Goal: Entertainment & Leisure: Consume media (video, audio)

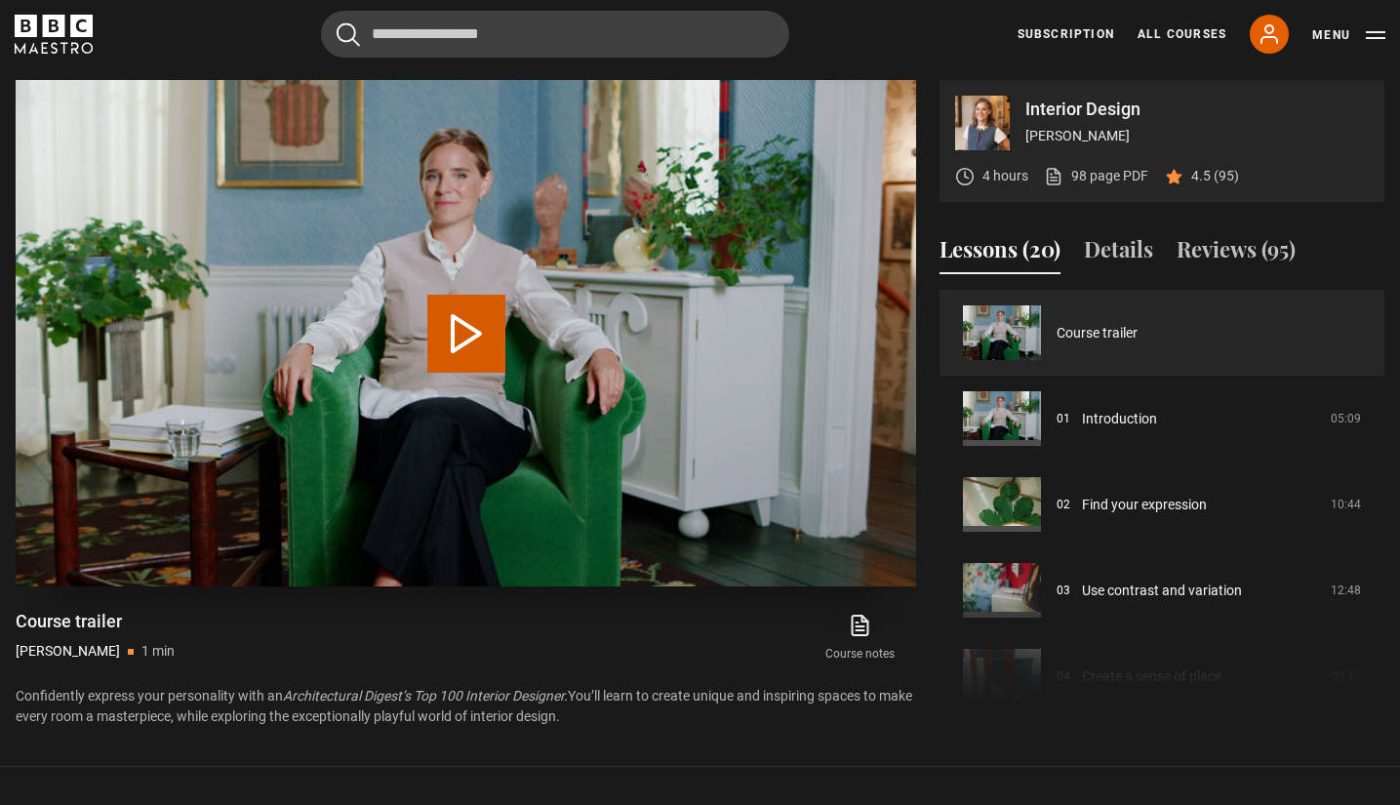
click at [479, 344] on button "Play Video" at bounding box center [466, 334] width 78 height 78
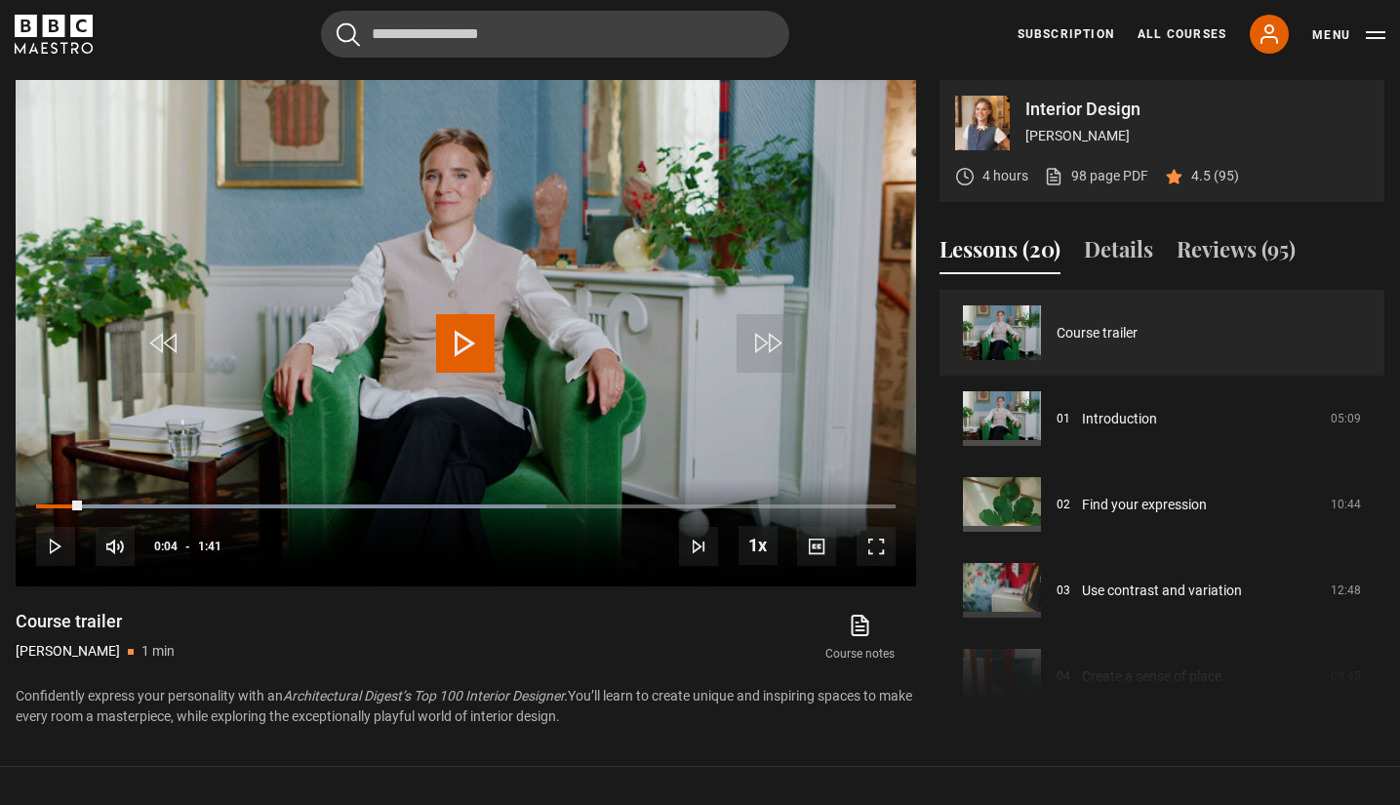
drag, startPoint x: 72, startPoint y: 501, endPoint x: 6, endPoint y: 501, distance: 66.4
click at [6, 501] on div "Interior Design Beata Heuman 4 hours 98 page PDF (opens in new tab) 4.5 (95) Vi…" at bounding box center [700, 403] width 1400 height 647
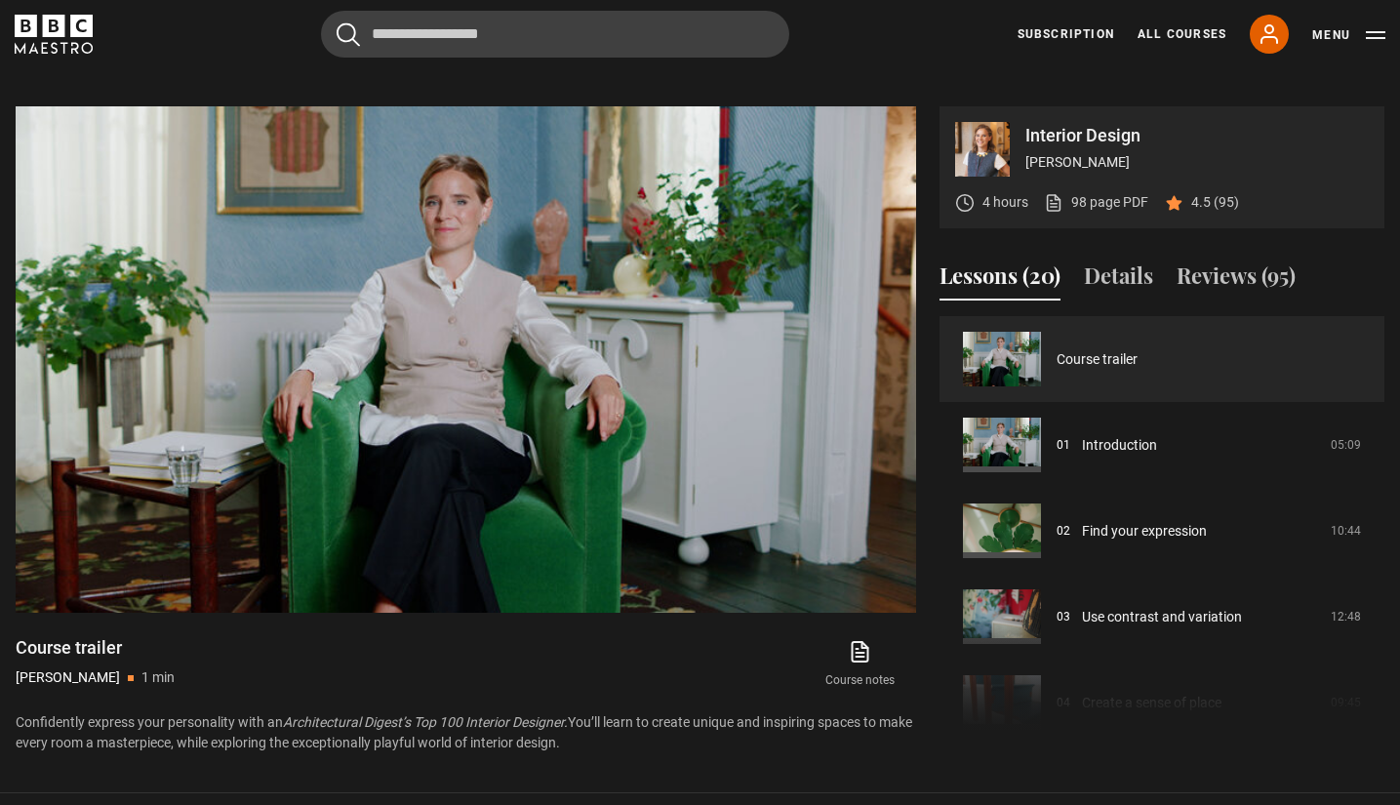
scroll to position [831, 0]
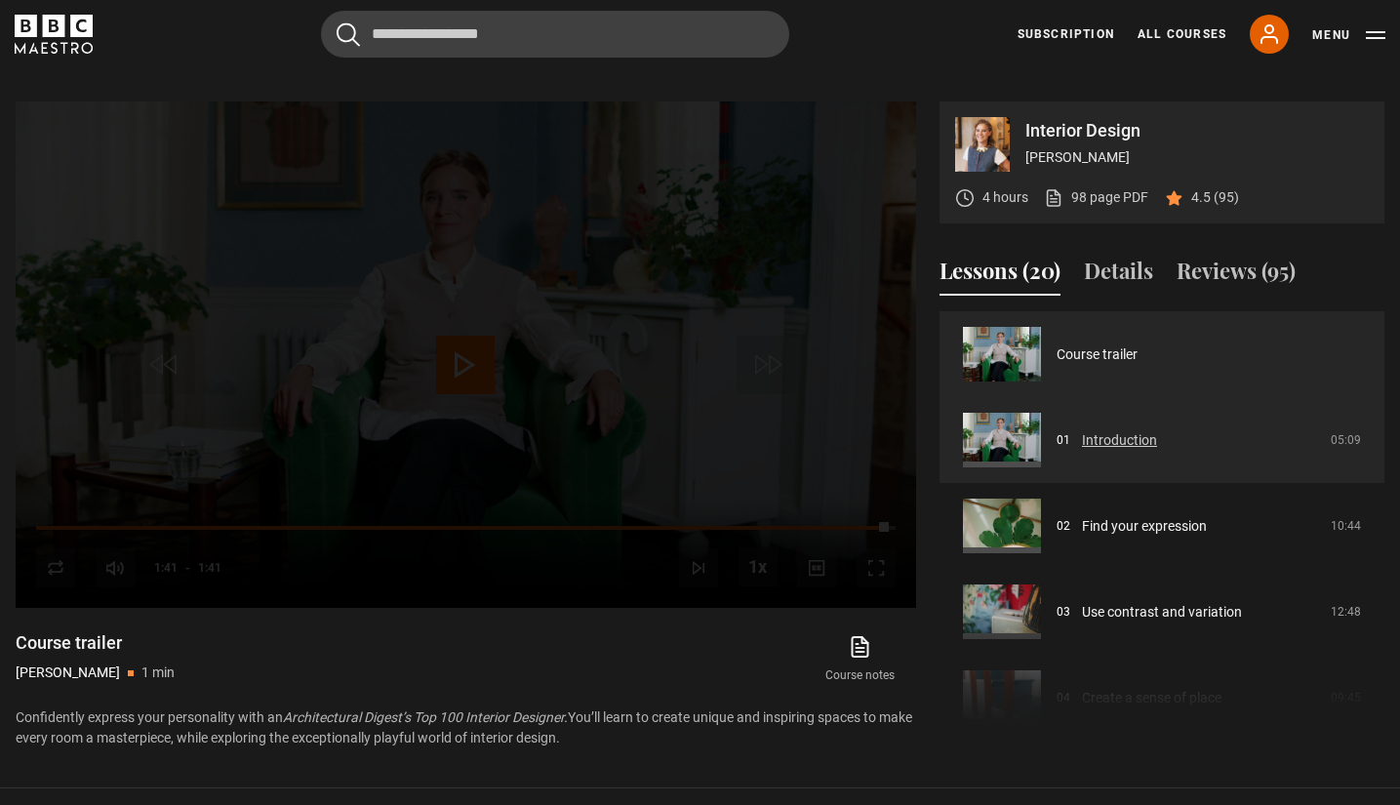
click at [1141, 443] on link "Introduction" at bounding box center [1119, 440] width 75 height 20
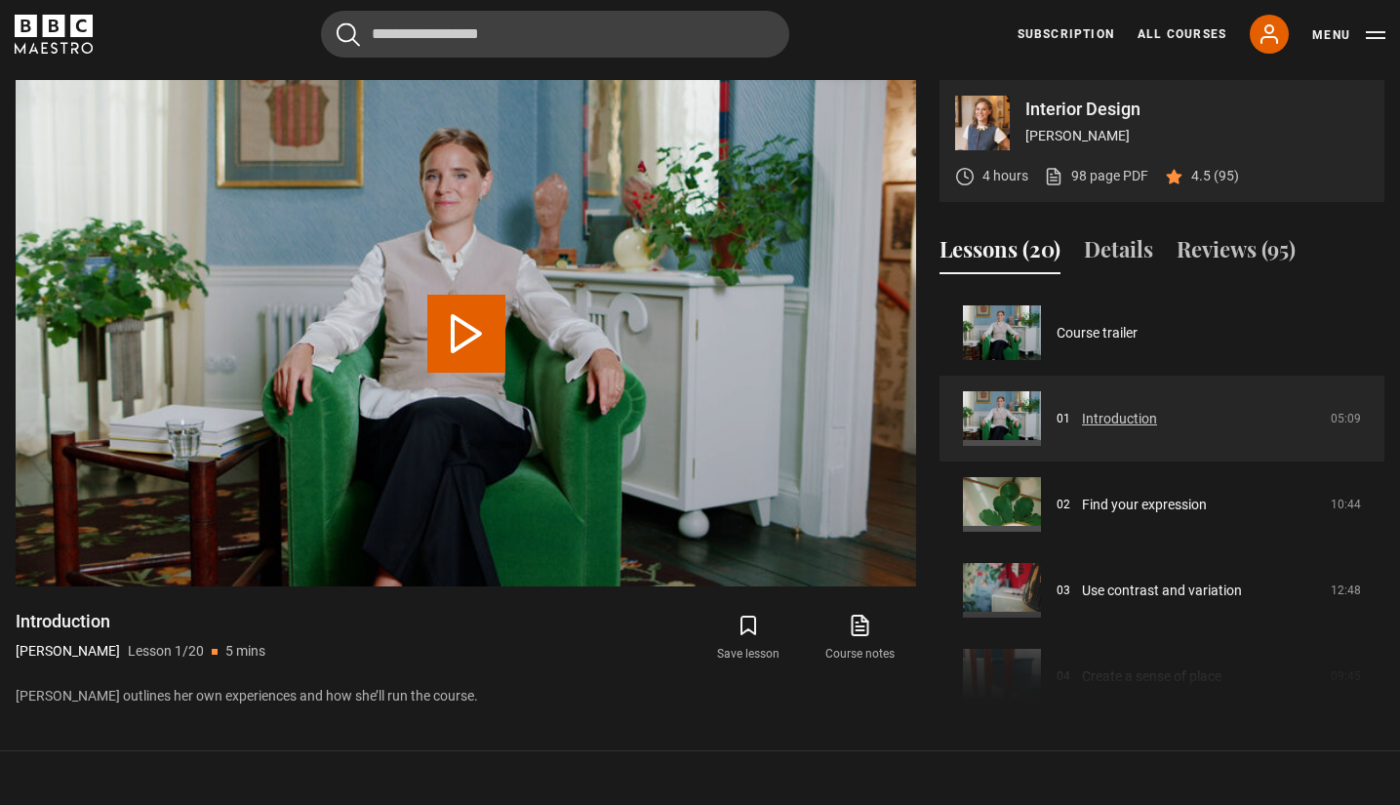
click at [1109, 417] on link "Introduction" at bounding box center [1119, 419] width 75 height 20
click at [457, 342] on button "Play Lesson Introduction" at bounding box center [466, 334] width 78 height 78
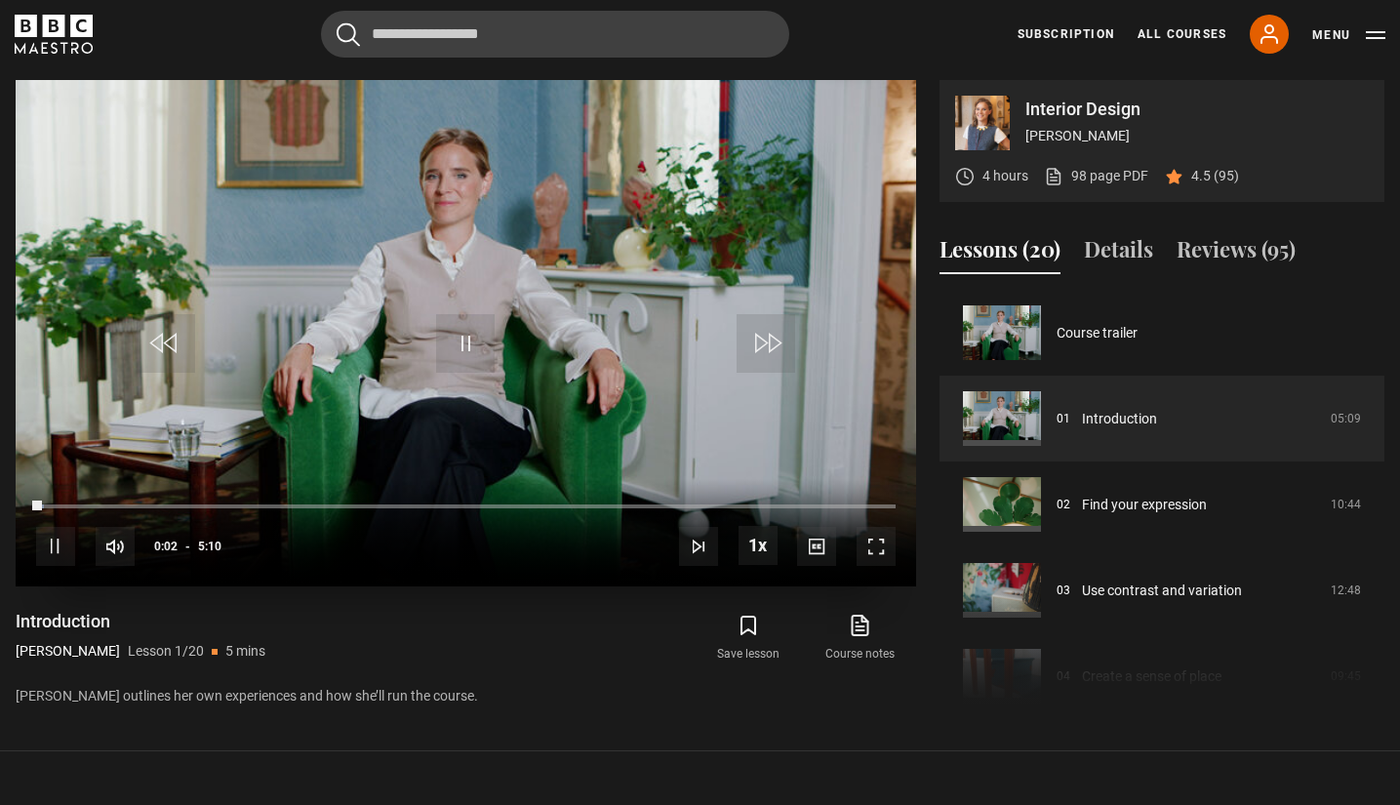
click at [885, 544] on span "Video Player" at bounding box center [876, 546] width 39 height 39
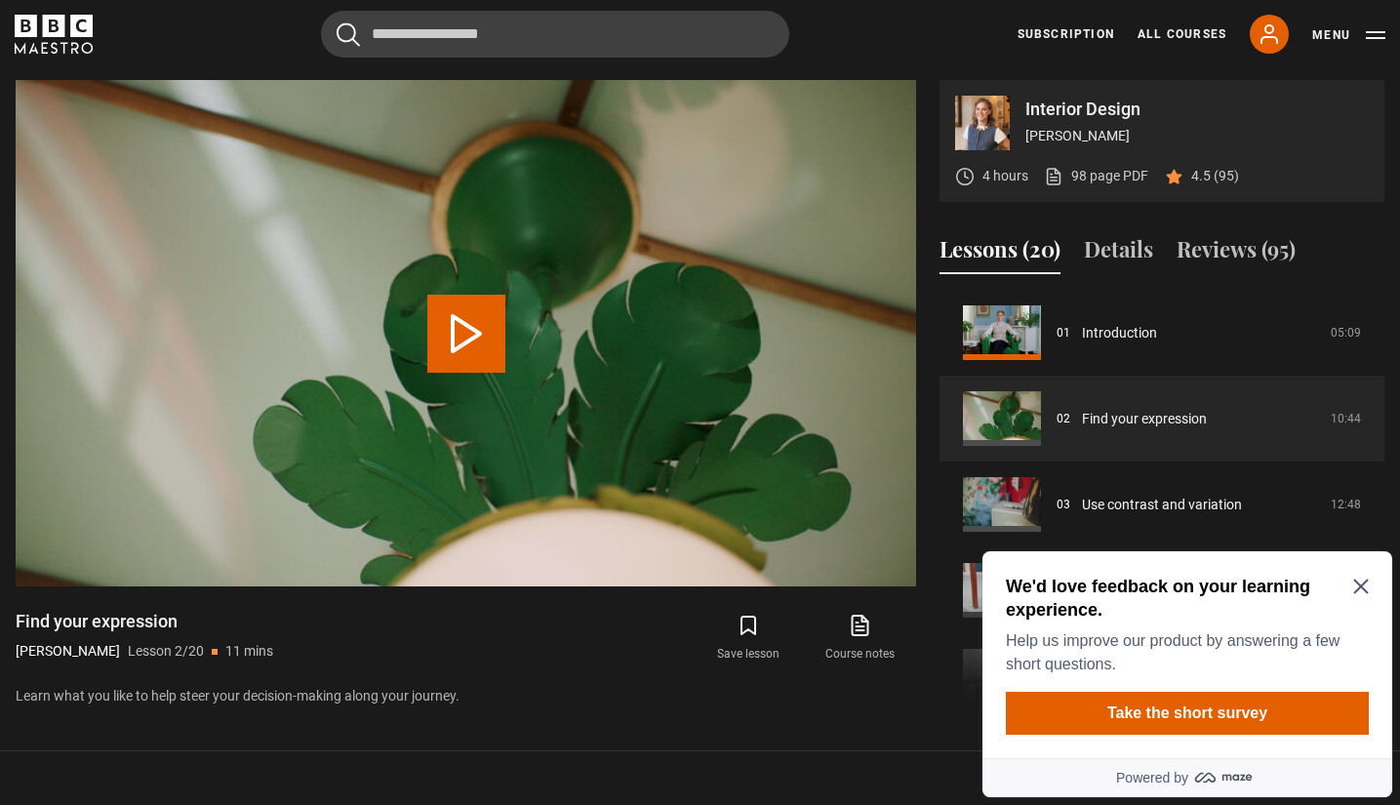
click at [1363, 585] on icon "Close Maze Prompt" at bounding box center [1360, 587] width 15 height 15
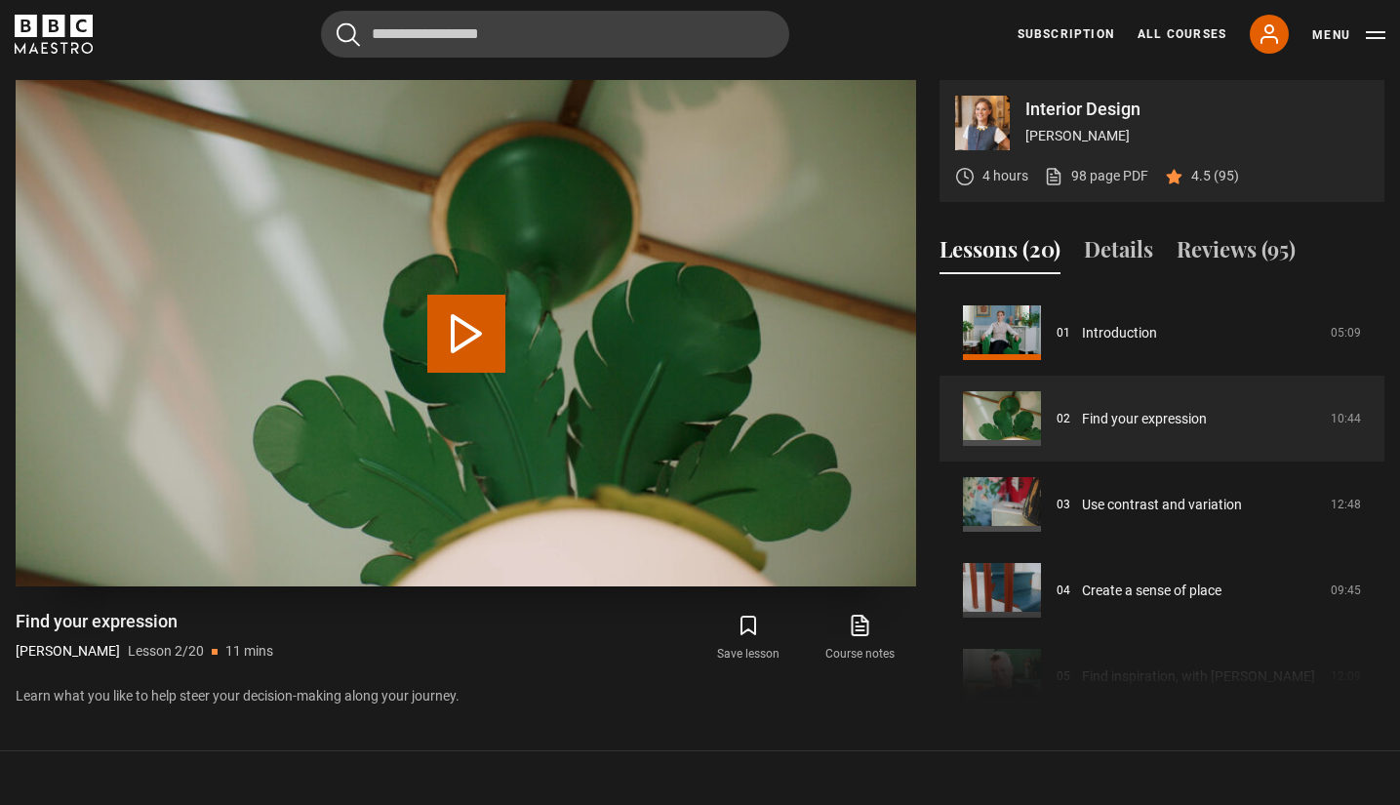
click at [484, 336] on button "Play Lesson Find your expression" at bounding box center [466, 334] width 78 height 78
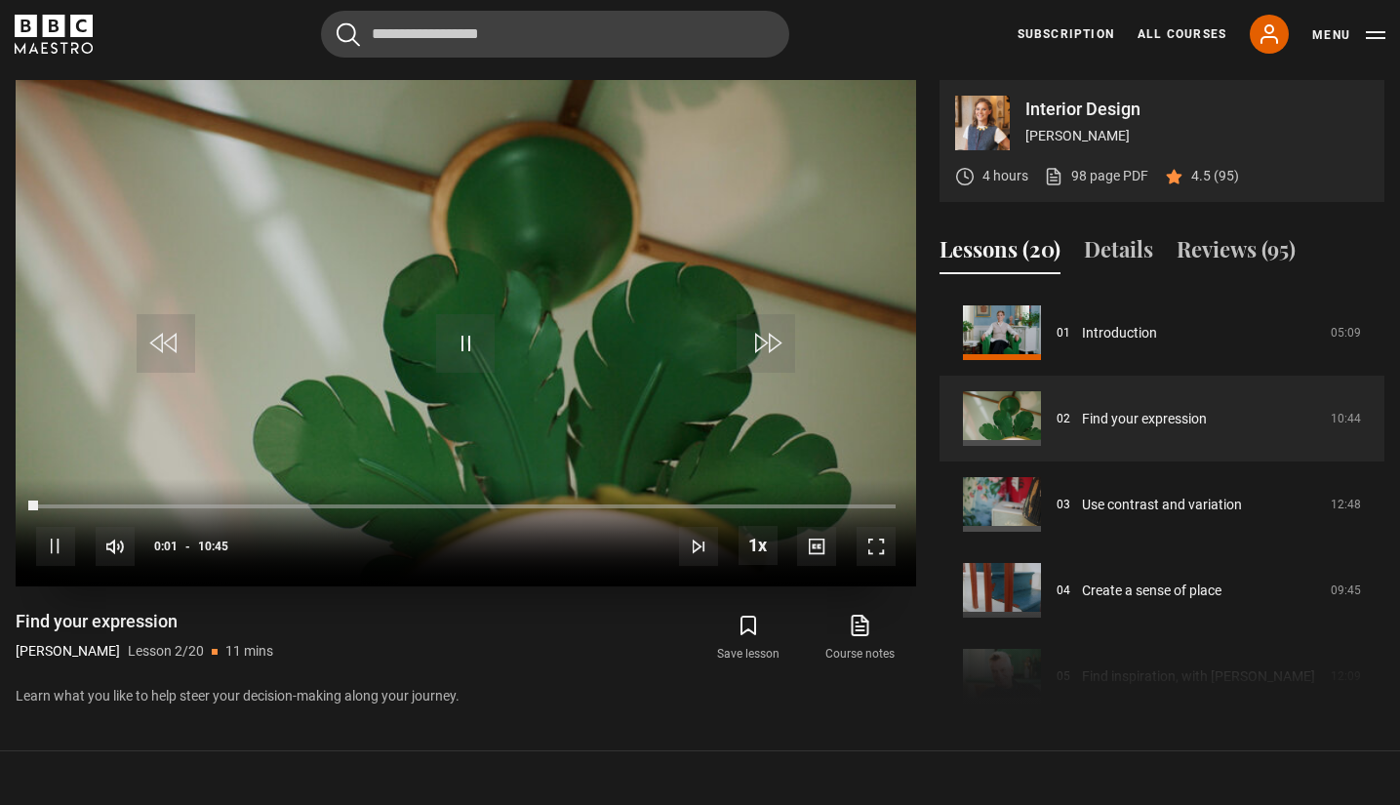
click at [866, 545] on span "Video Player" at bounding box center [876, 546] width 39 height 39
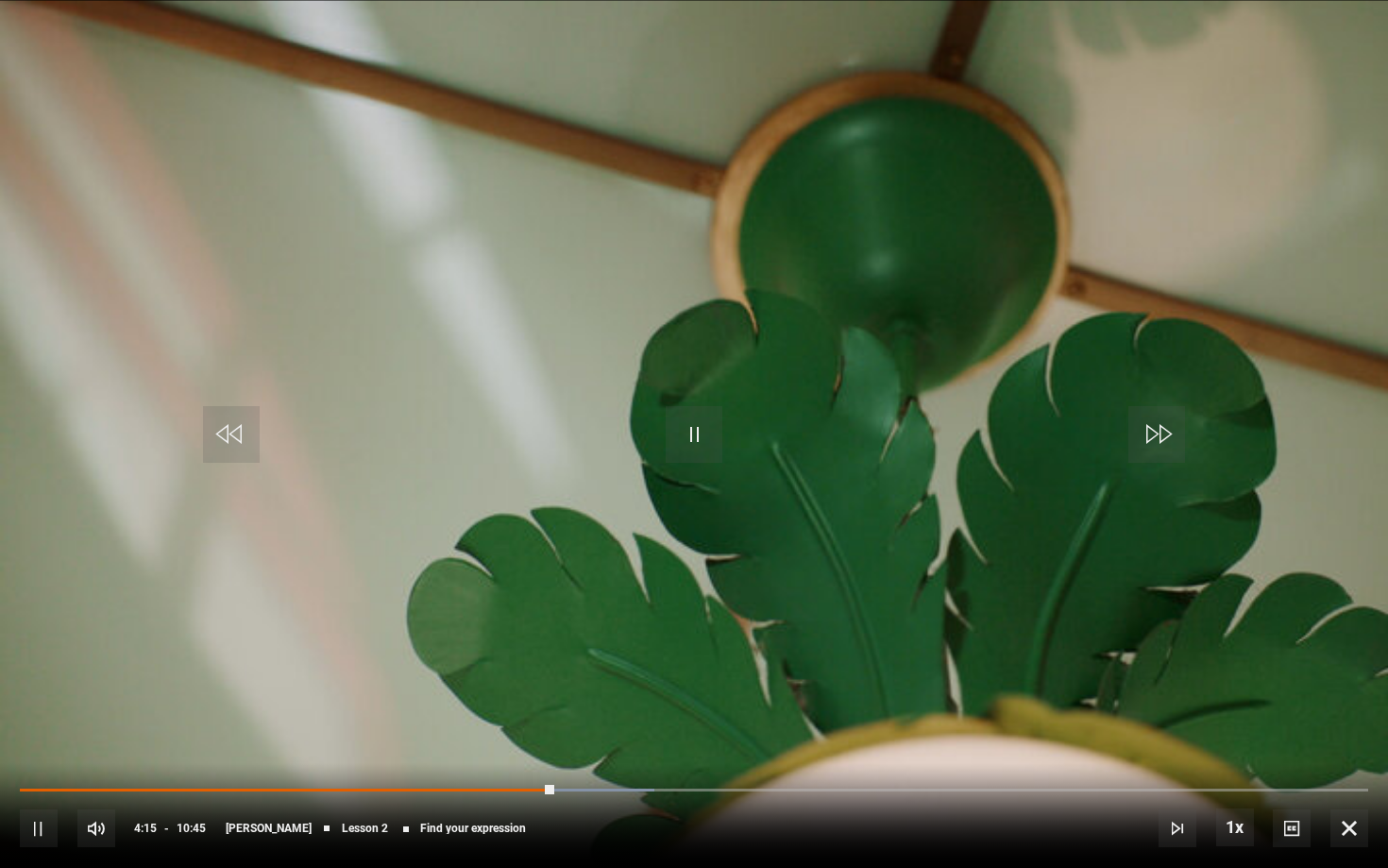
click at [701, 433] on span "Video Player" at bounding box center [694, 434] width 57 height 57
click at [686, 441] on span "Video Player" at bounding box center [694, 434] width 57 height 57
click at [933, 286] on video "Video Player" at bounding box center [694, 434] width 1388 height 868
click at [699, 433] on span "Video Player" at bounding box center [694, 434] width 57 height 57
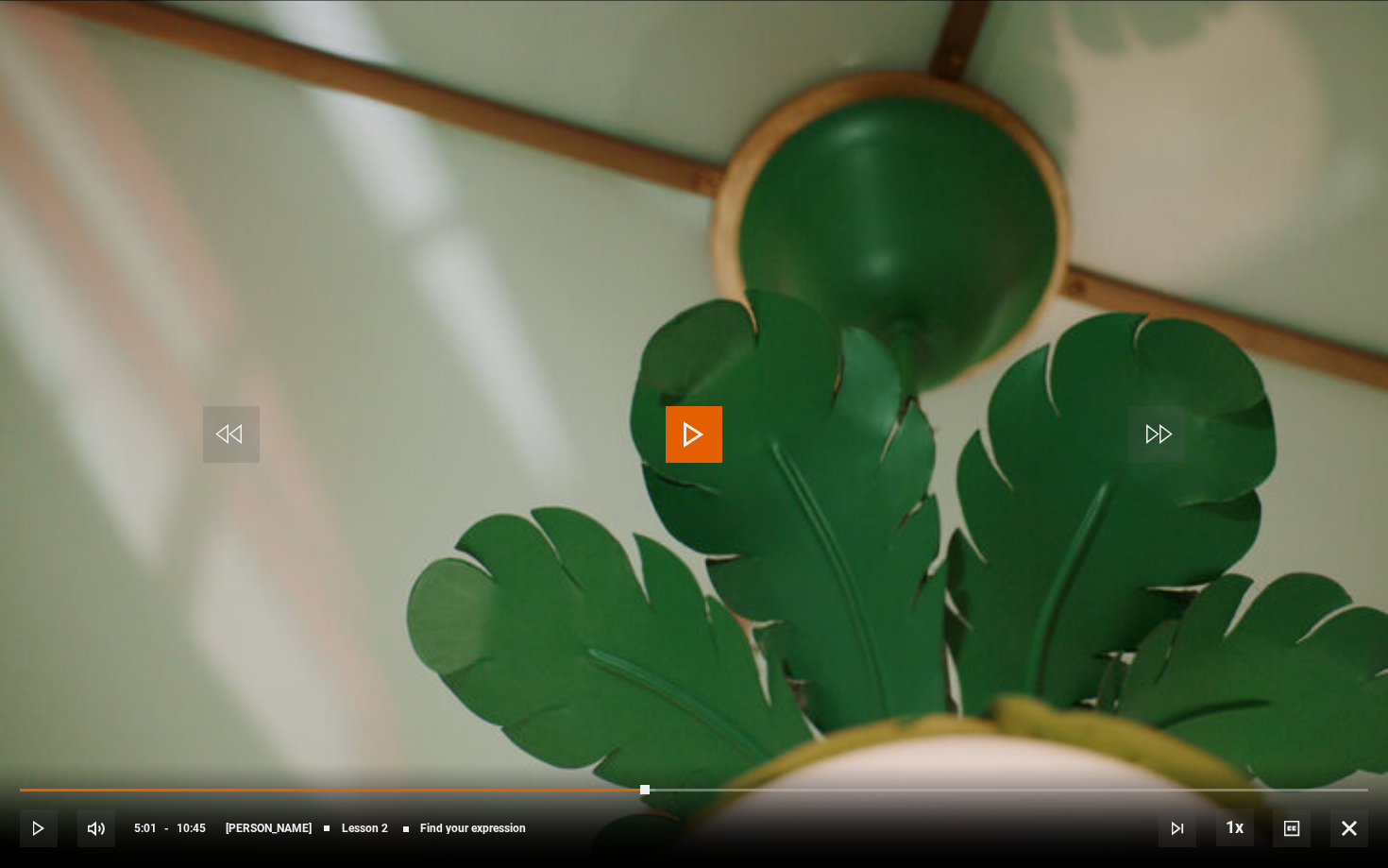
click at [699, 433] on span "Video Player" at bounding box center [694, 434] width 57 height 57
click at [688, 430] on span "Video Player" at bounding box center [694, 434] width 57 height 57
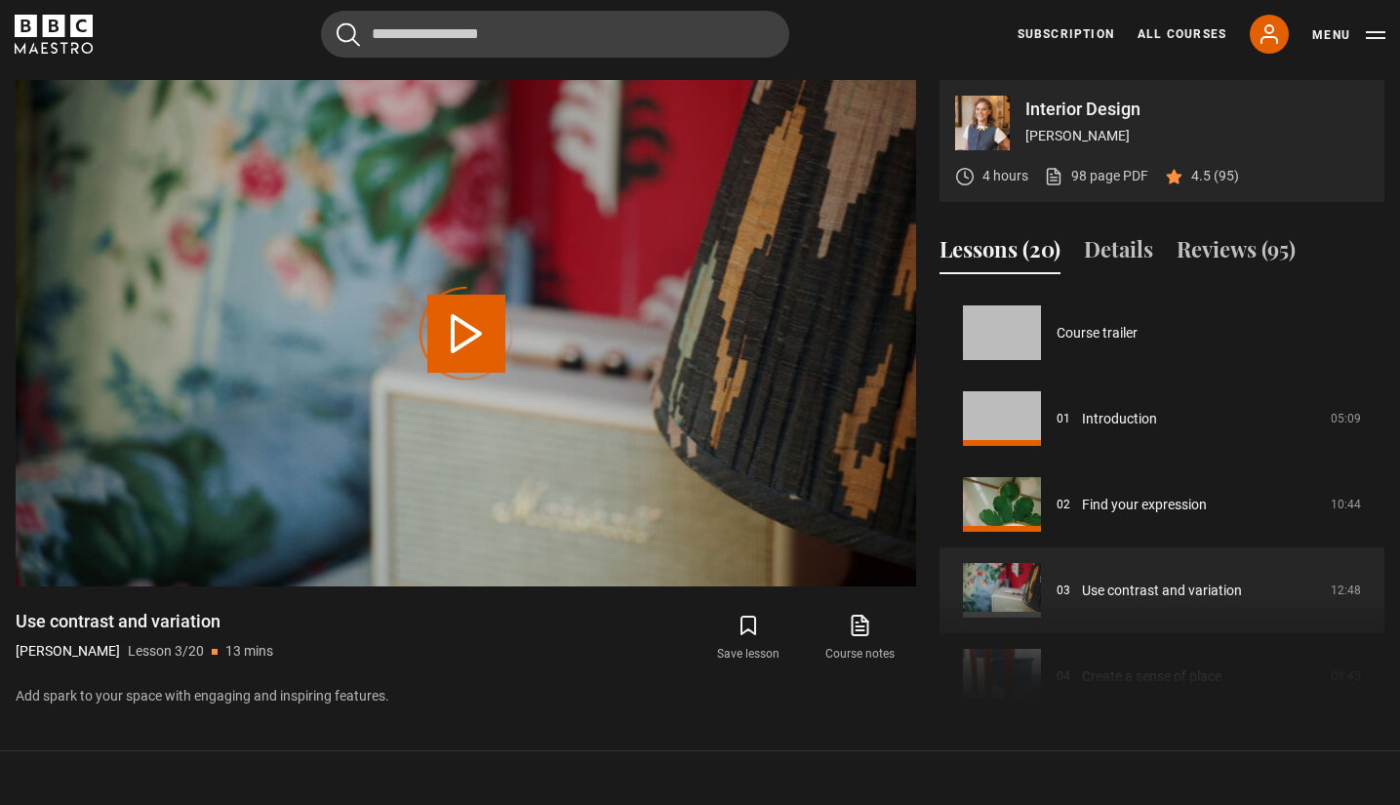
scroll to position [172, 0]
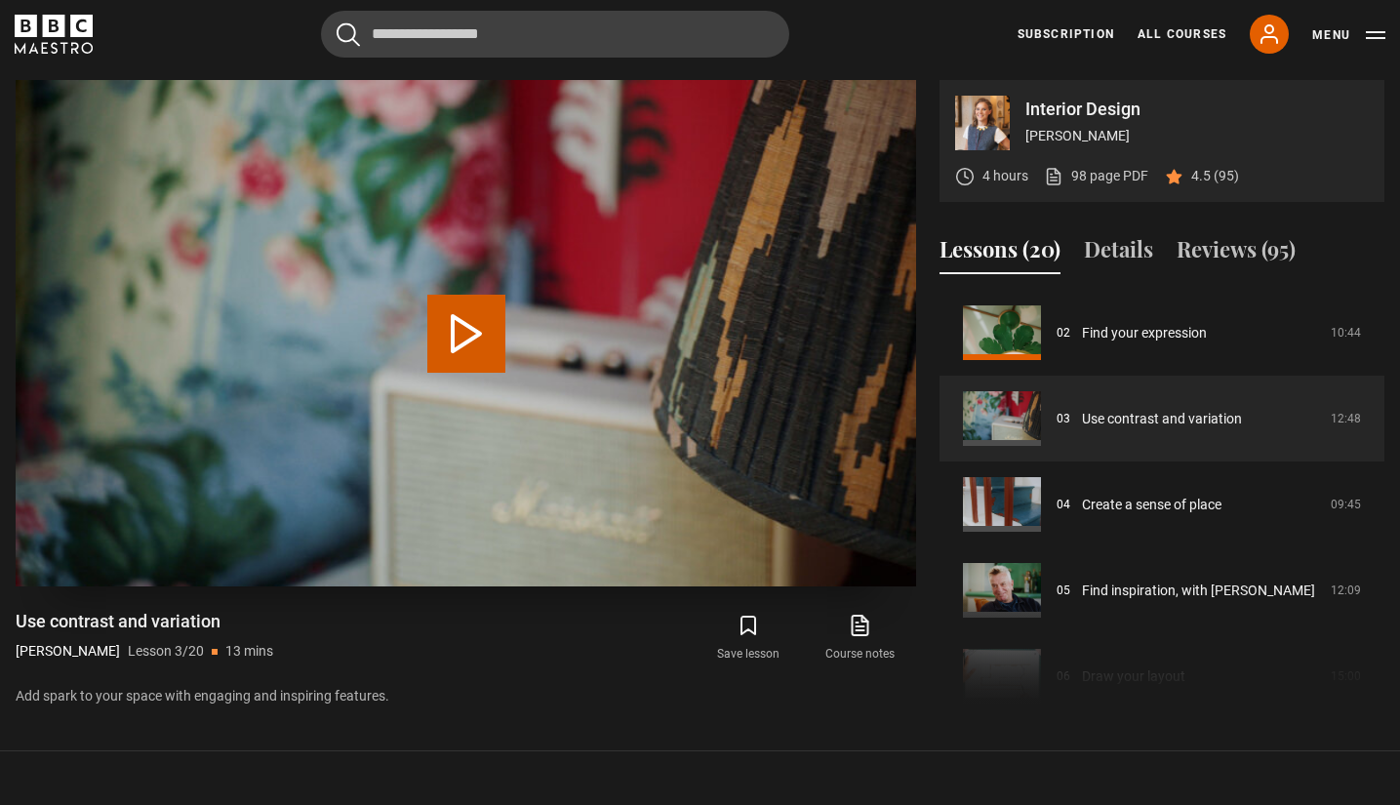
click at [459, 314] on button "Play Lesson Use contrast and variation" at bounding box center [466, 334] width 78 height 78
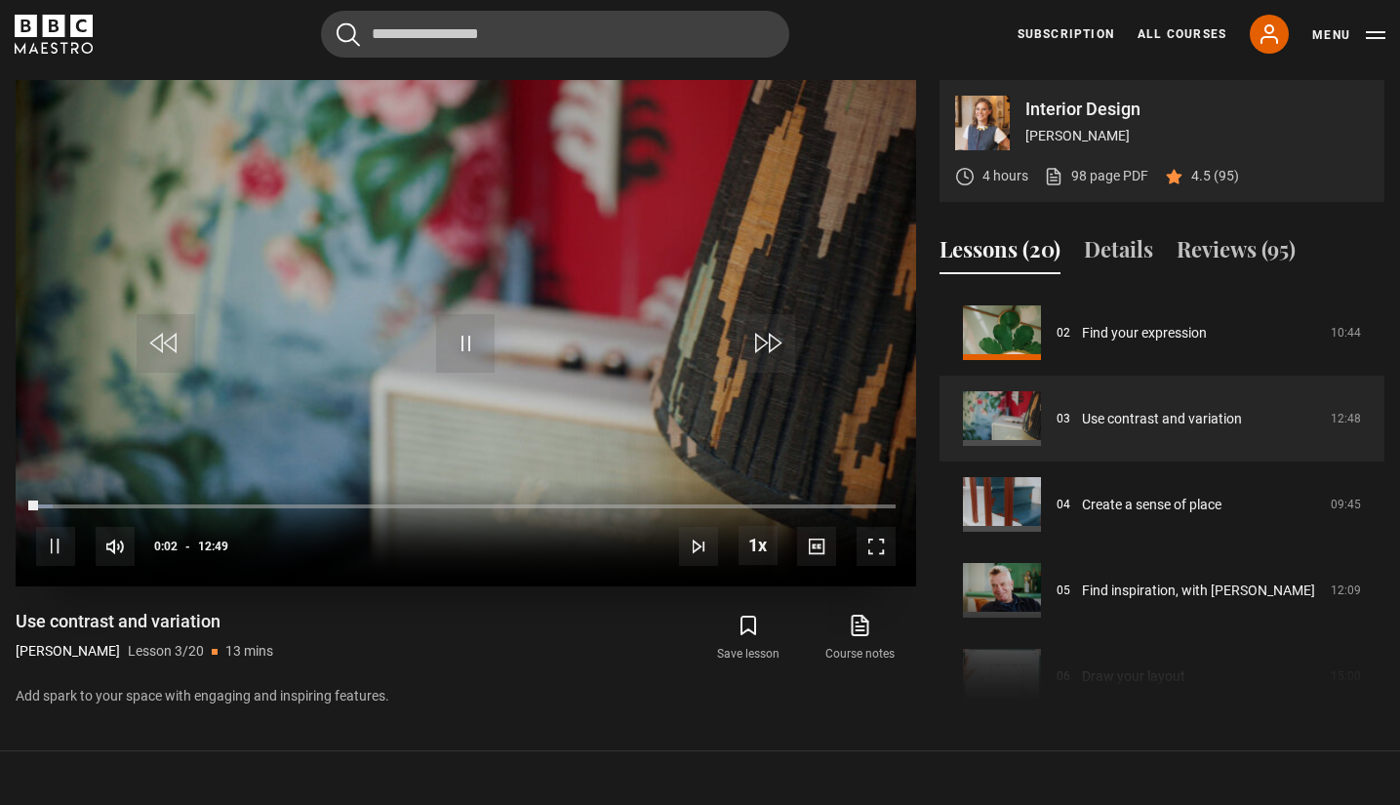
click at [875, 542] on span "Video Player" at bounding box center [876, 546] width 39 height 39
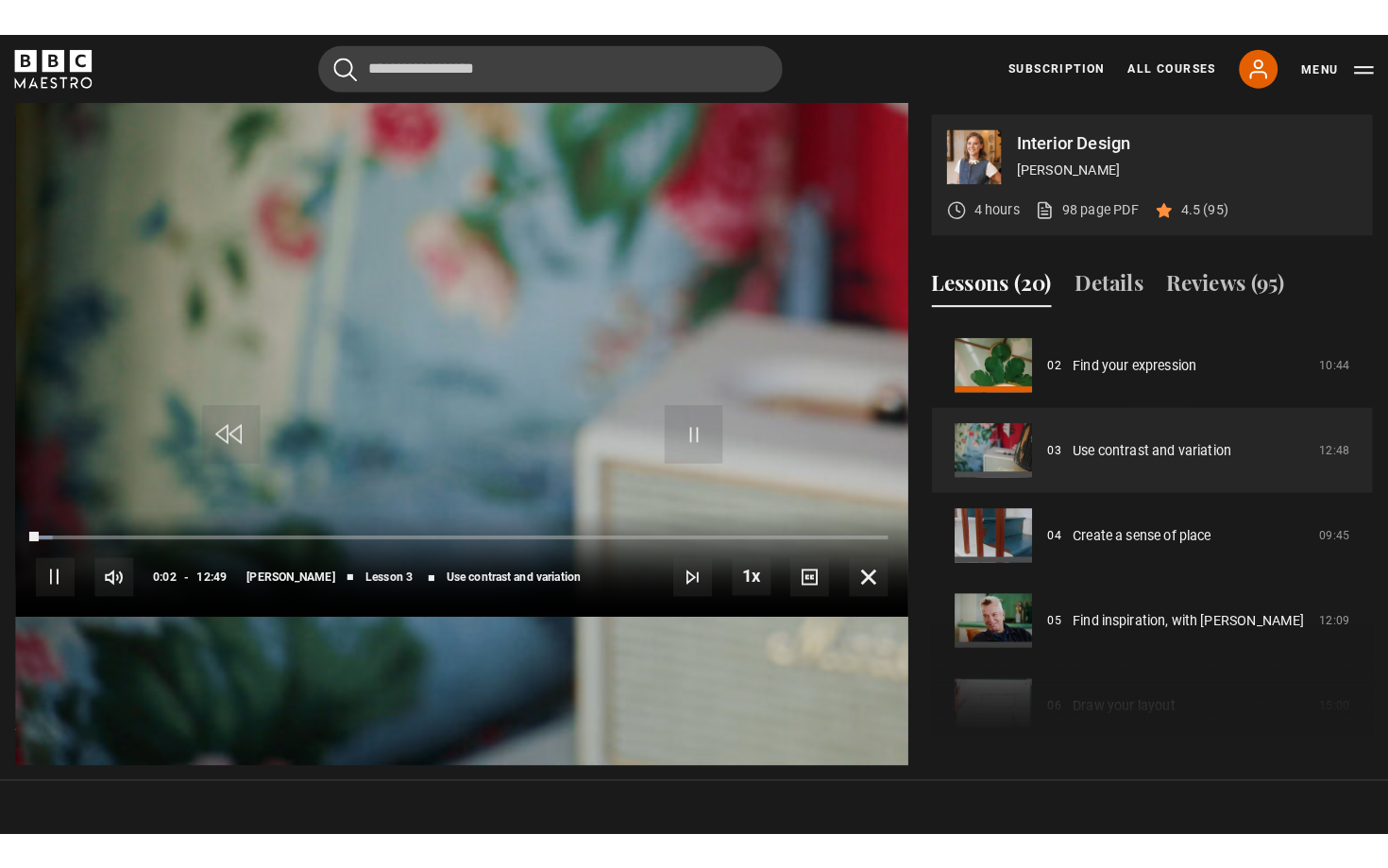
scroll to position [0, 0]
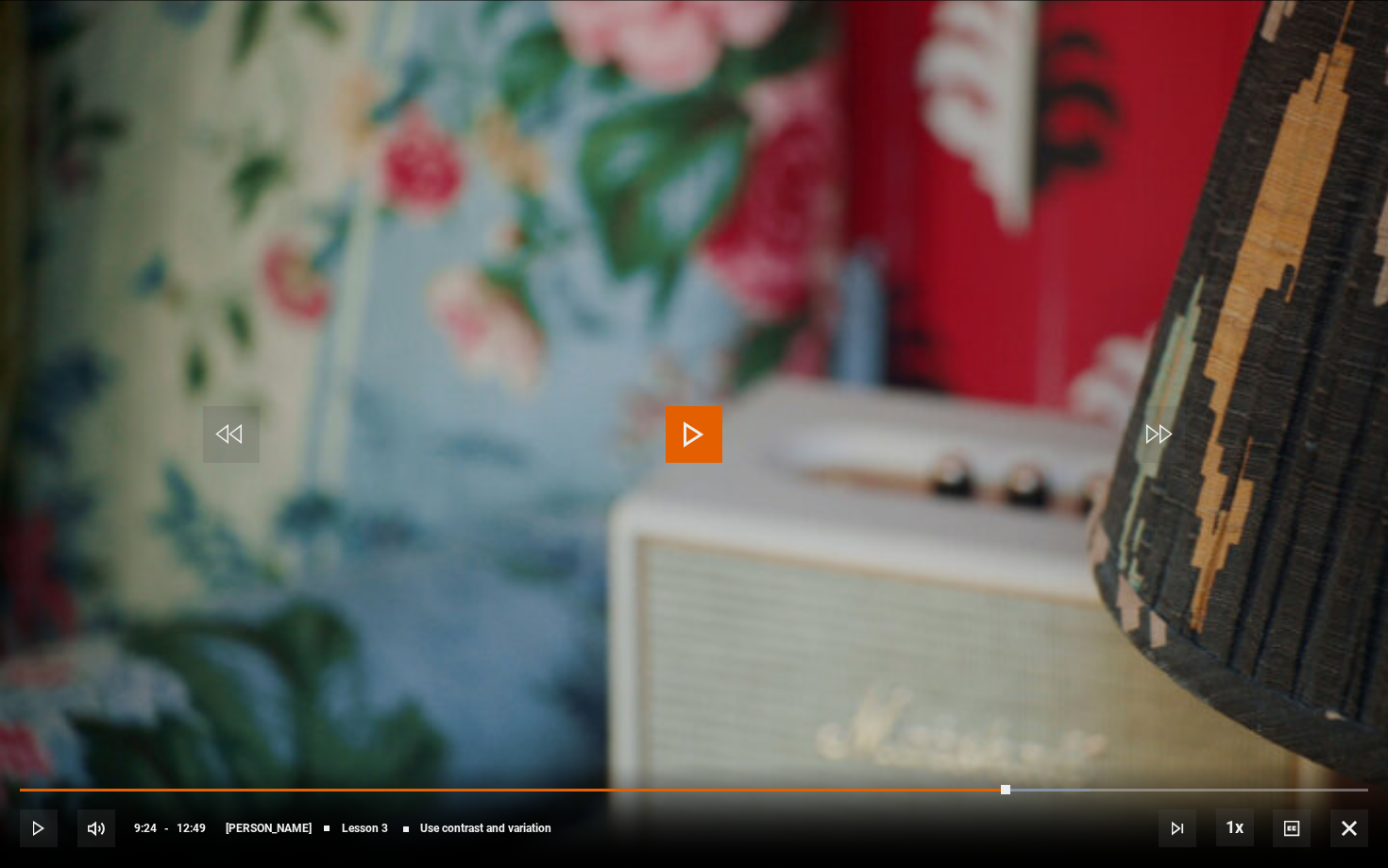
click at [1354, 113] on video "Video Player" at bounding box center [694, 434] width 1388 height 868
click at [1003, 303] on video "Video Player" at bounding box center [694, 434] width 1388 height 868
click at [676, 434] on span "Video Player" at bounding box center [694, 434] width 57 height 57
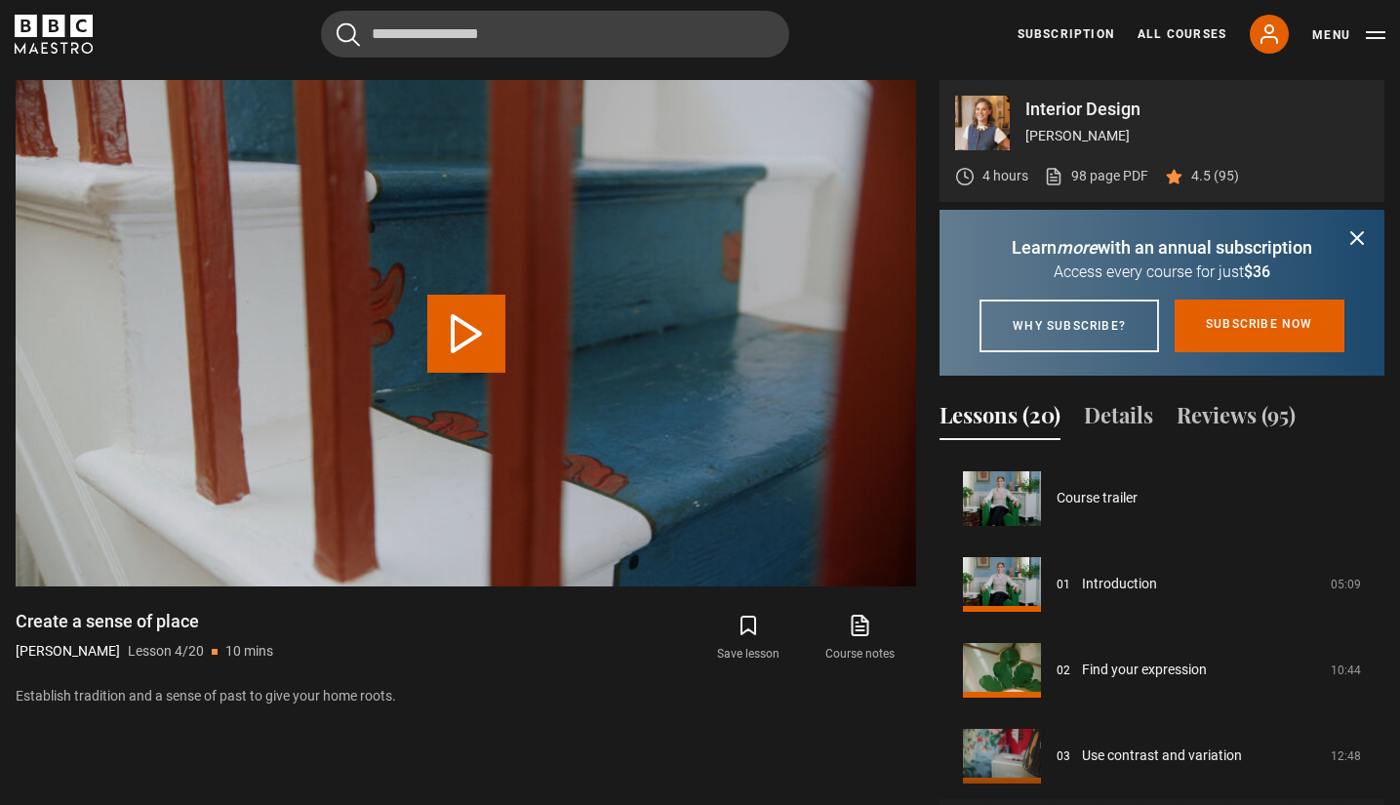
scroll to position [258, 0]
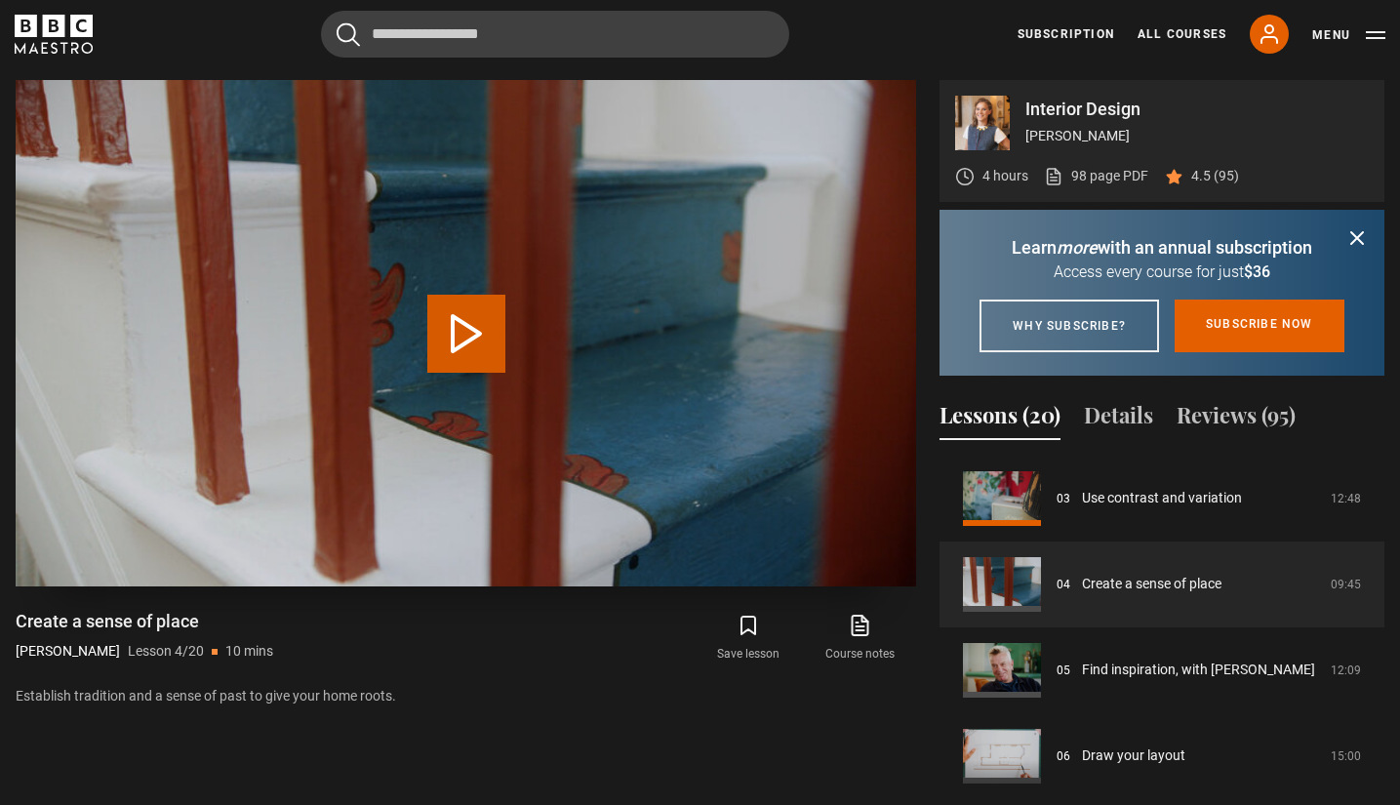
click at [450, 317] on button "Play Lesson Create a sense of place" at bounding box center [466, 334] width 78 height 78
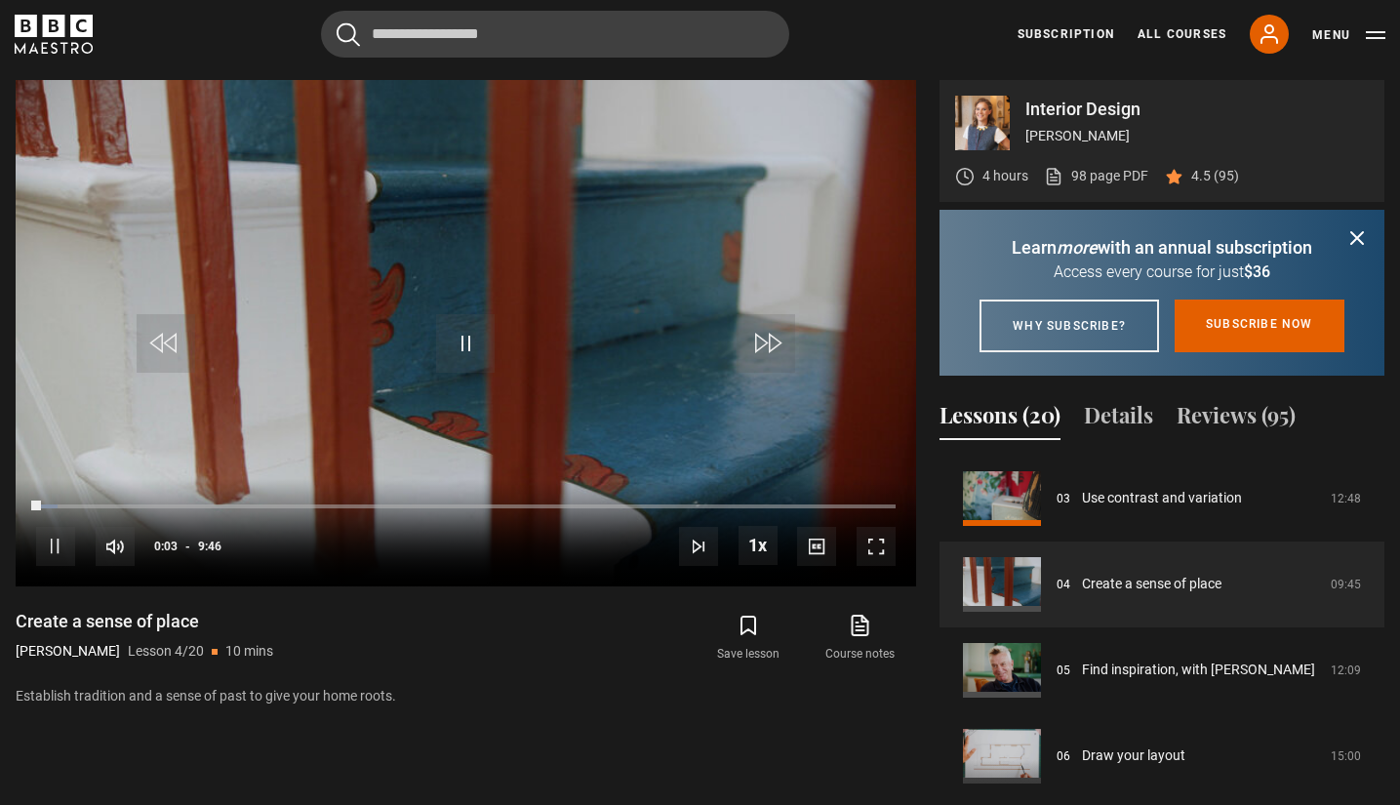
click at [1359, 235] on icon "submit" at bounding box center [1358, 238] width 12 height 12
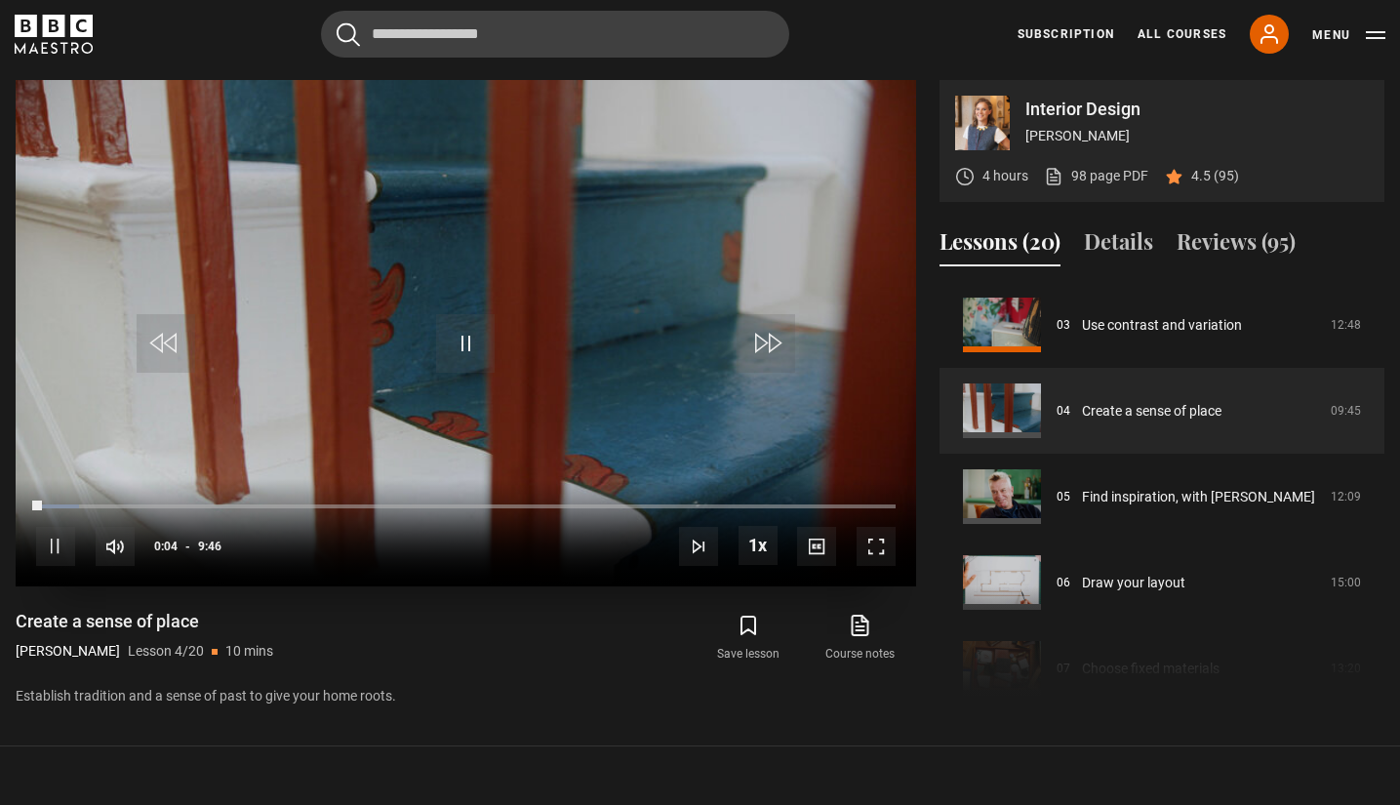
click at [869, 543] on span "Video Player" at bounding box center [876, 546] width 39 height 39
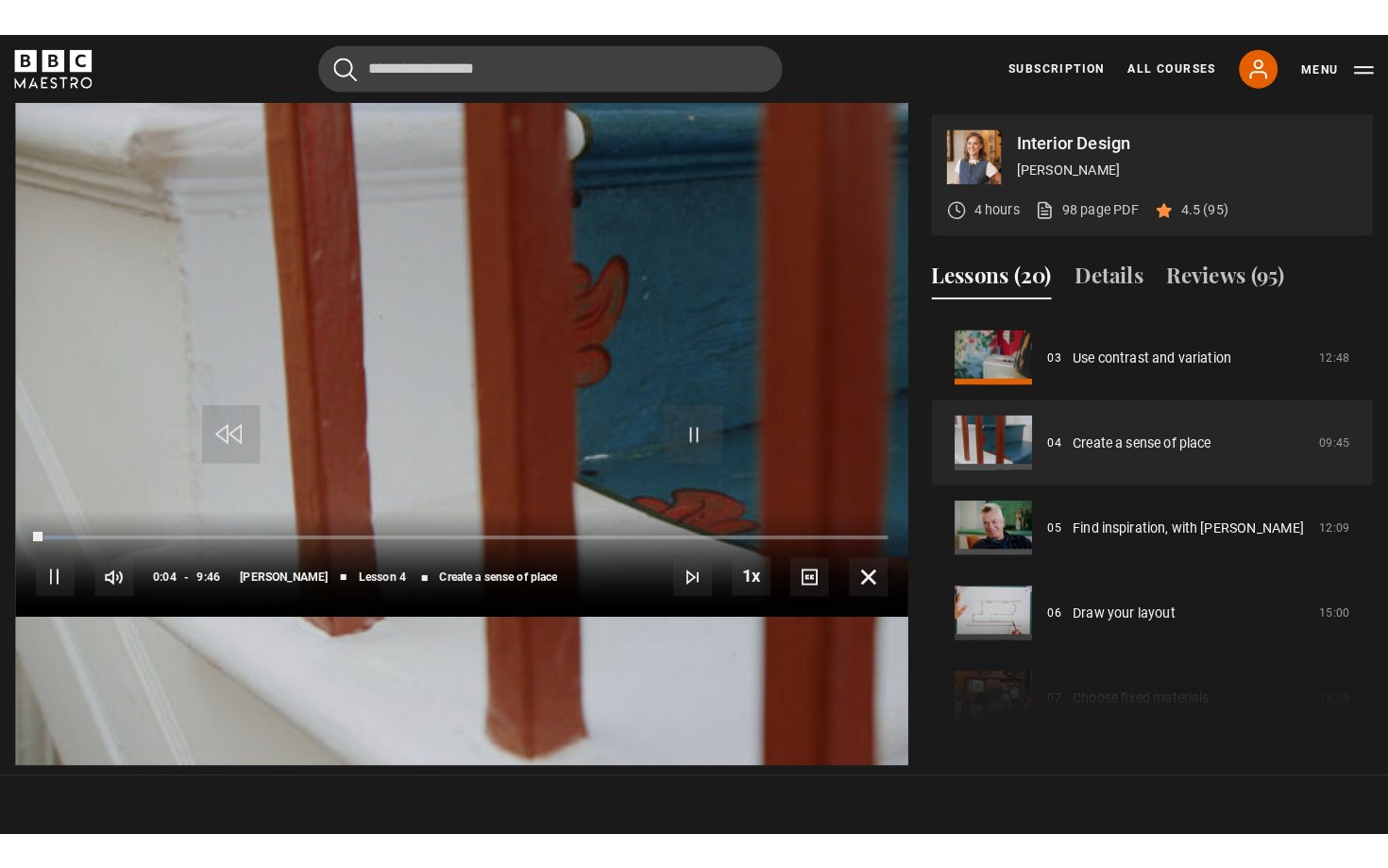
scroll to position [0, 0]
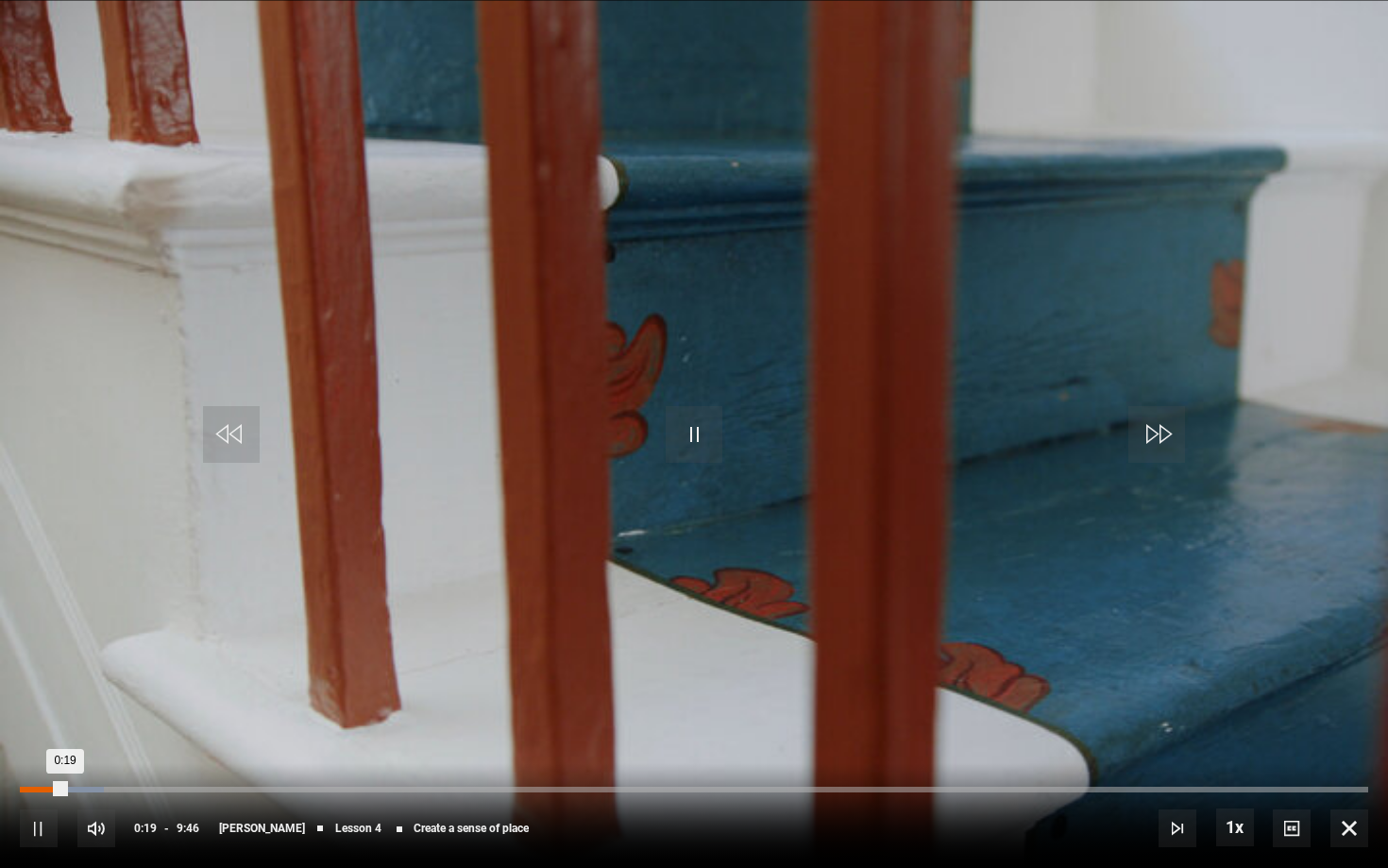
click at [23, 778] on div "Loaded : 6.25% 0:01 0:19" at bounding box center [693, 790] width 1348 height 6
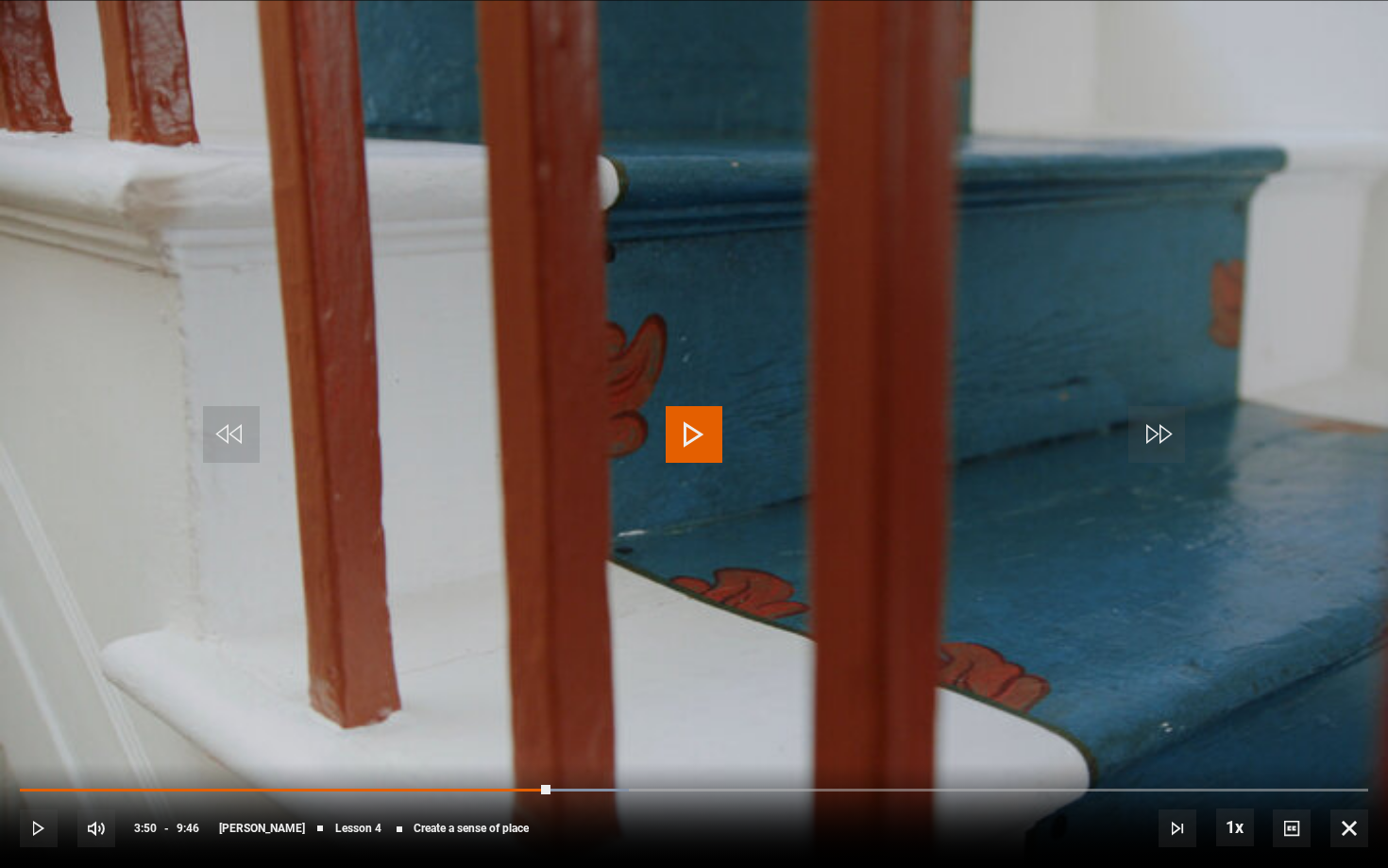
click at [507, 473] on video "Video Player" at bounding box center [694, 434] width 1388 height 868
click at [1241, 778] on div "10s Skip Back 10 seconds Play 10s Skip Forward 10 seconds Loaded : 90.86% 8:51 …" at bounding box center [694, 815] width 1388 height 105
click at [1228, 778] on div "10s Skip Back 10 seconds Play 10s Skip Forward 10 seconds Loaded : 90.86% 8:46 …" at bounding box center [694, 815] width 1388 height 105
click at [687, 431] on span "Video Player" at bounding box center [694, 434] width 57 height 57
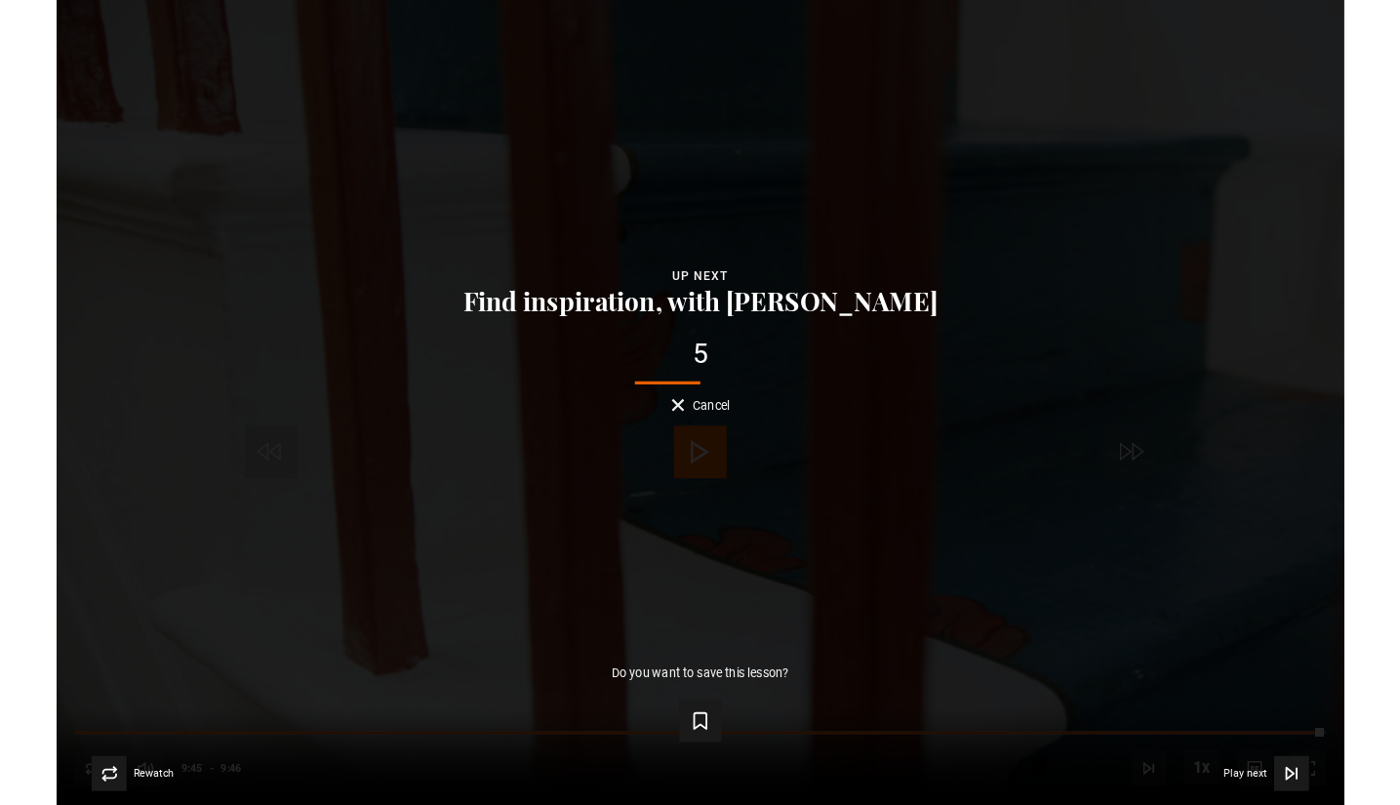
scroll to position [853, 0]
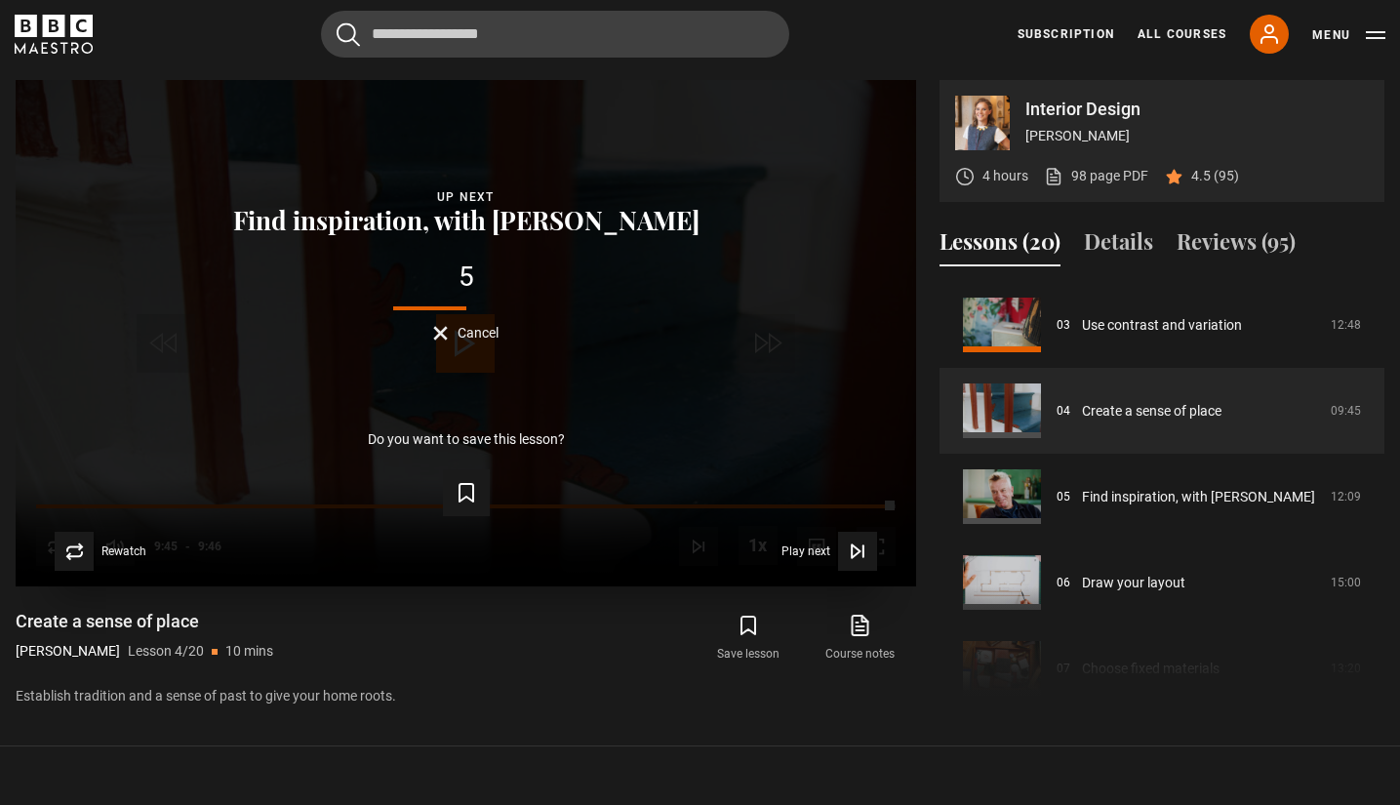
click at [486, 328] on span "Cancel" at bounding box center [478, 333] width 41 height 14
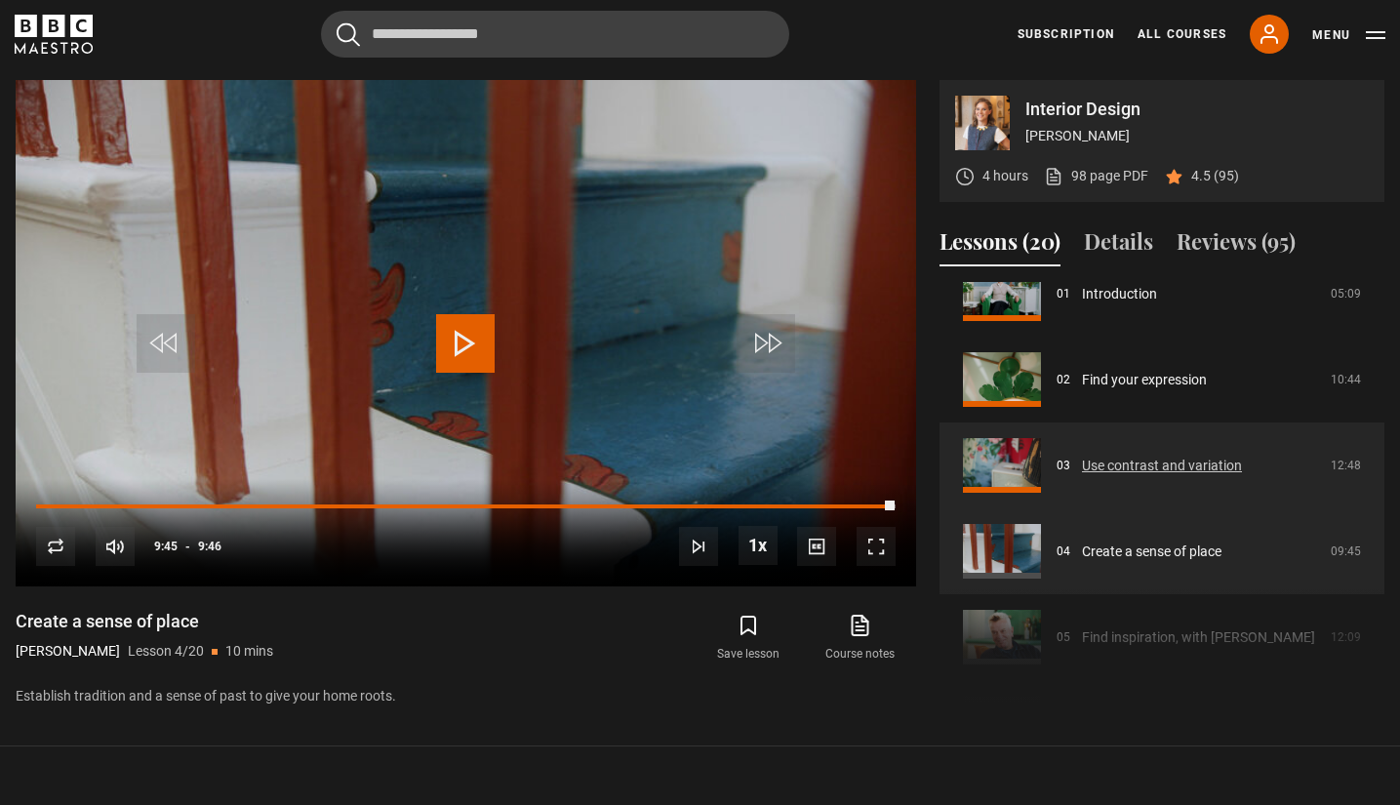
scroll to position [99, 0]
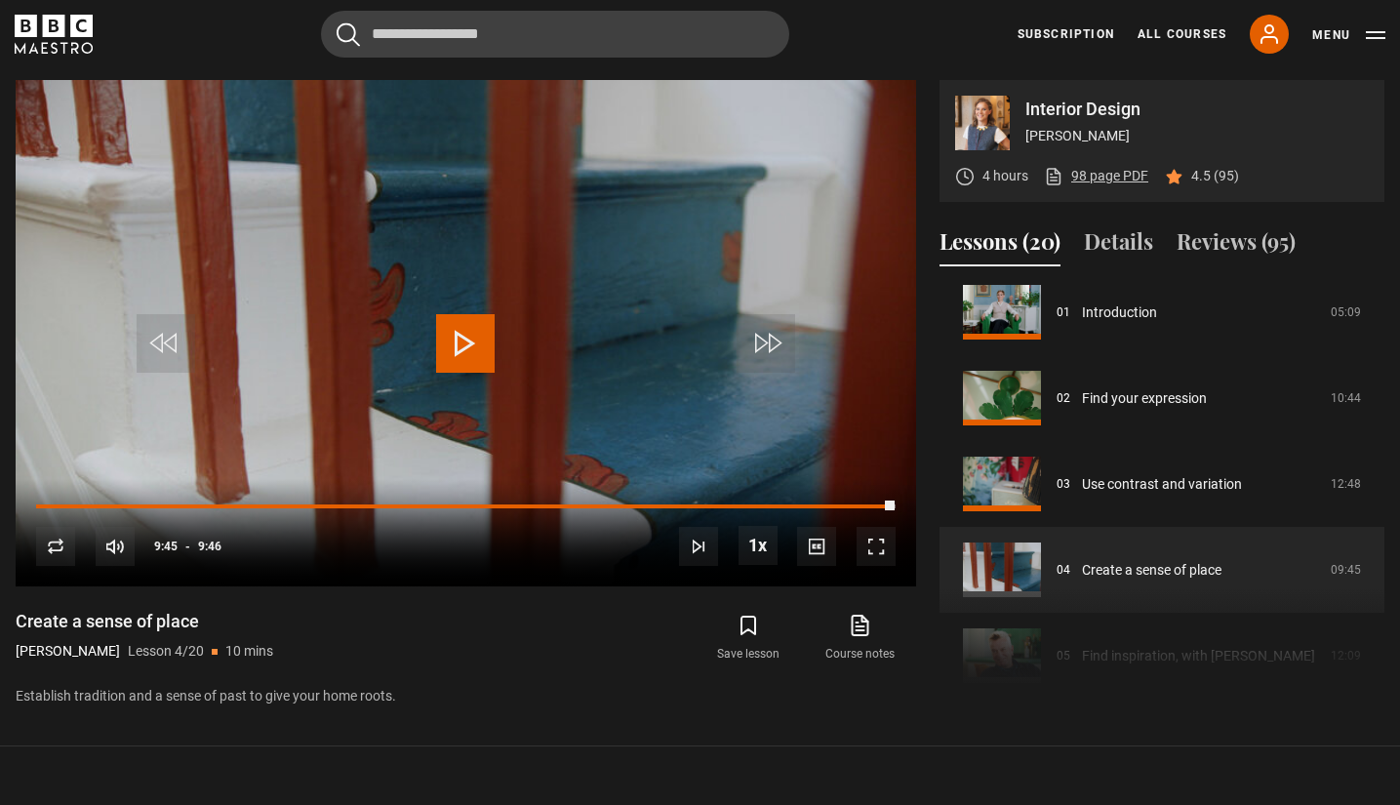
click at [1110, 173] on link "98 page PDF (opens in new tab)" at bounding box center [1096, 176] width 104 height 20
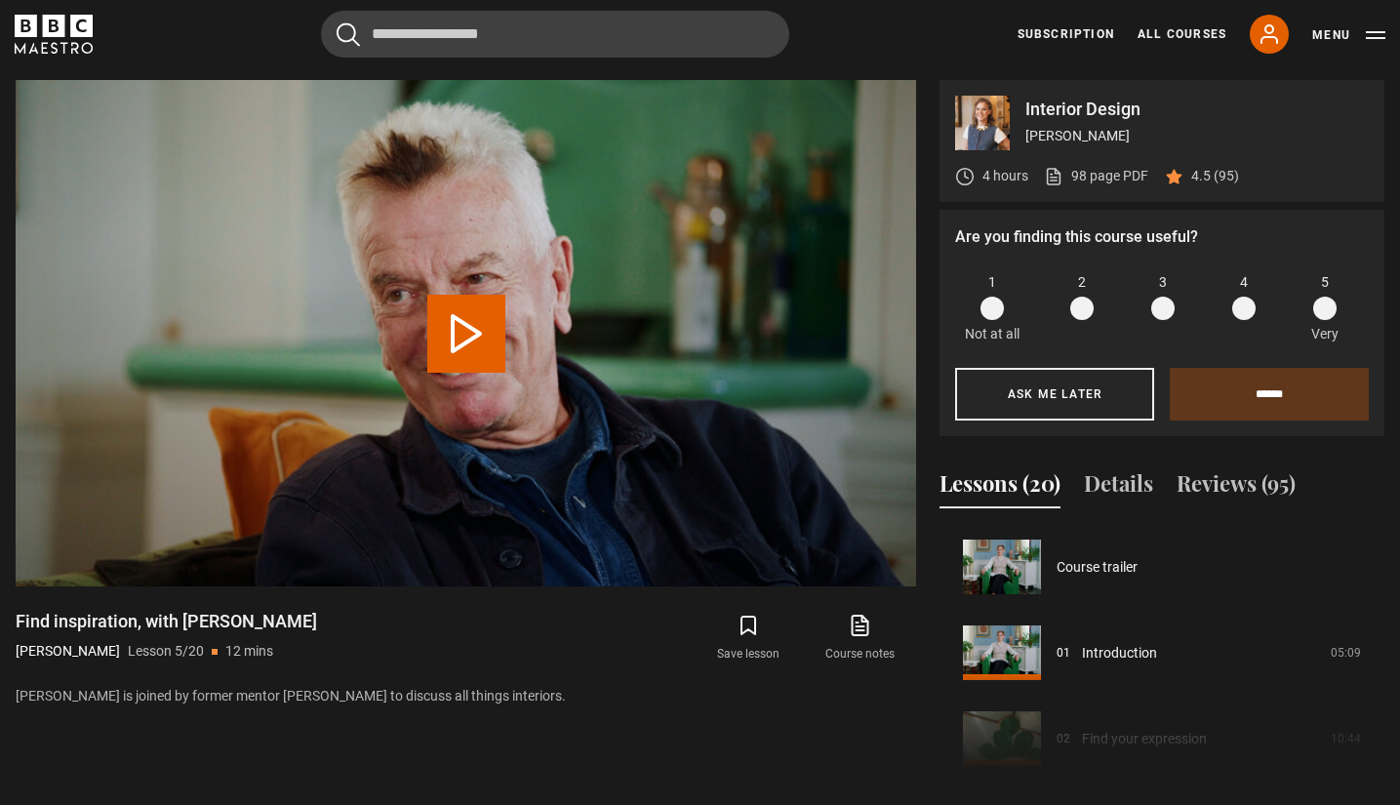
scroll to position [343, 0]
